Goal: Transaction & Acquisition: Purchase product/service

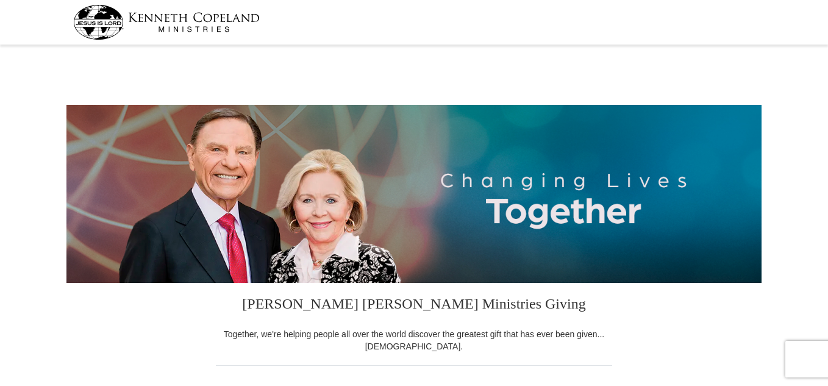
select select "MI"
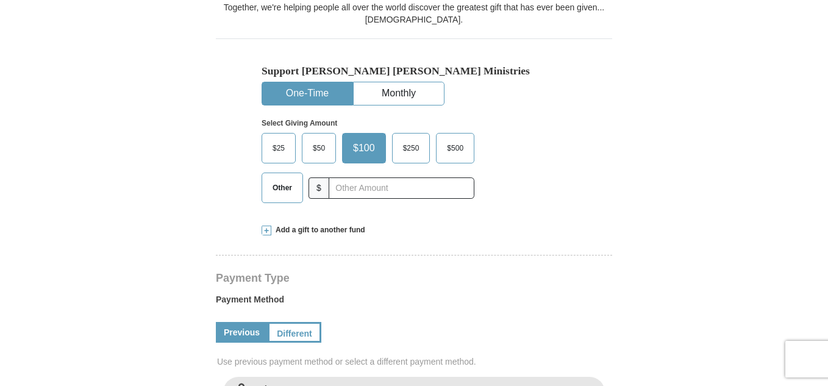
click at [278, 150] on span "$25" at bounding box center [279, 148] width 24 height 18
click at [0, 0] on input "$25" at bounding box center [0, 0] width 0 height 0
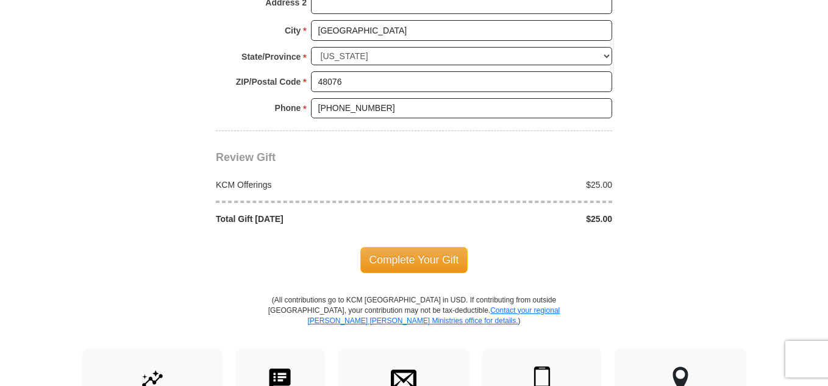
scroll to position [1016, 0]
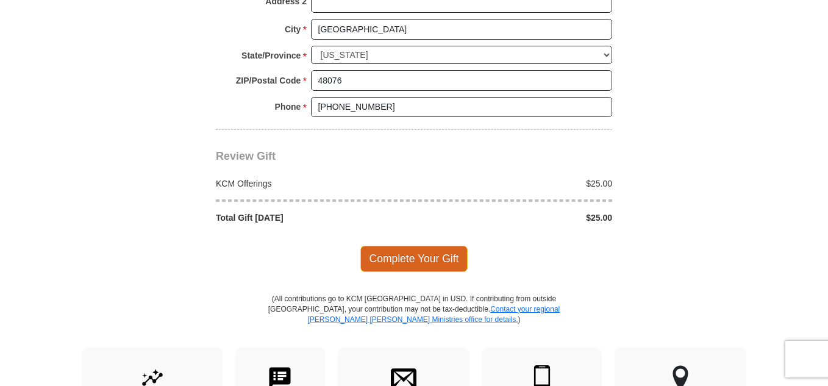
click at [429, 260] on span "Complete Your Gift" at bounding box center [414, 259] width 108 height 26
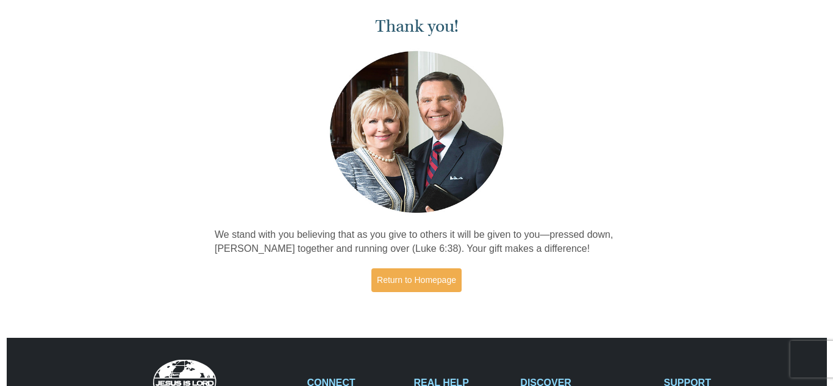
scroll to position [52, 0]
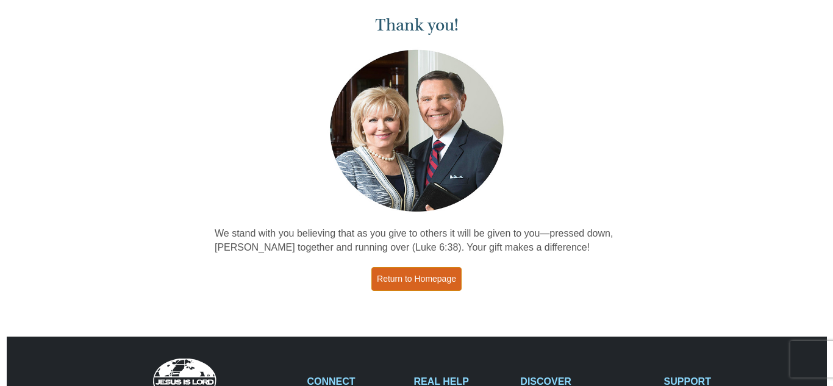
click at [407, 287] on link "Return to Homepage" at bounding box center [416, 279] width 90 height 24
